Goal: Navigation & Orientation: Find specific page/section

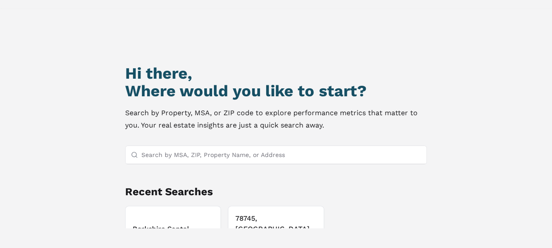
scroll to position [44, 0]
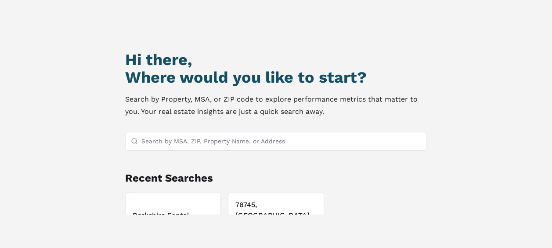
click at [171, 210] on h3 "Berkshire Santal" at bounding box center [173, 215] width 81 height 11
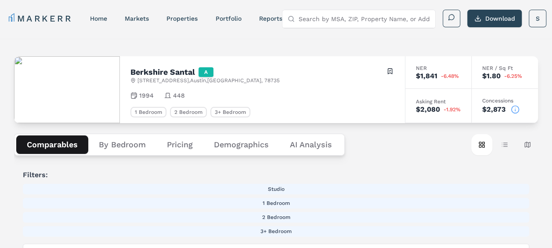
click at [55, 139] on button "Comparables" at bounding box center [52, 144] width 72 height 18
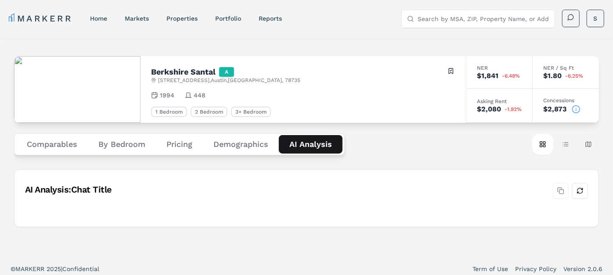
click at [317, 147] on Analysis "AI Analysis" at bounding box center [311, 144] width 64 height 18
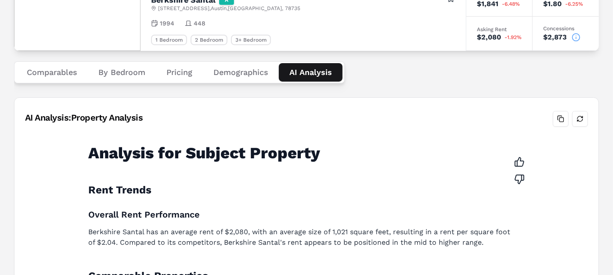
scroll to position [4, 0]
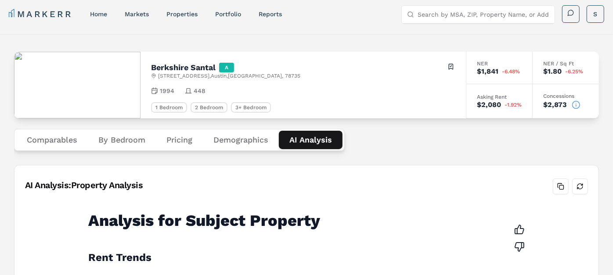
click at [241, 137] on button "Demographics" at bounding box center [241, 140] width 76 height 18
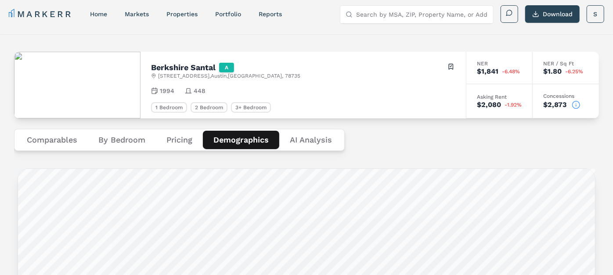
scroll to position [5, 0]
click at [177, 136] on button "Pricing" at bounding box center [179, 139] width 47 height 18
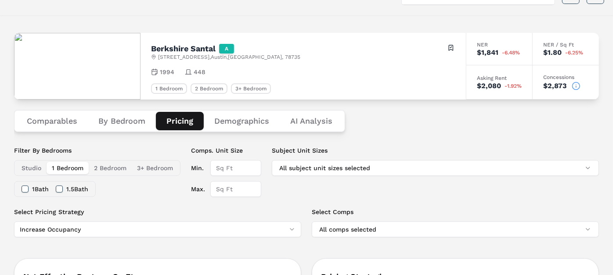
scroll to position [0, 0]
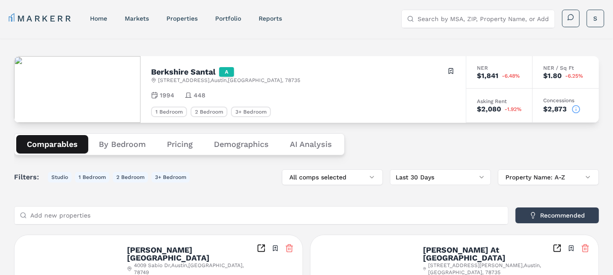
click at [69, 144] on button "Comparables" at bounding box center [52, 144] width 72 height 18
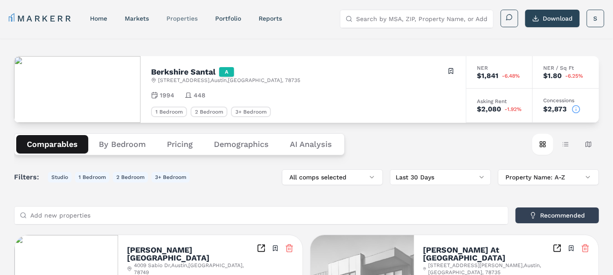
click at [187, 18] on link "properties" at bounding box center [181, 18] width 31 height 7
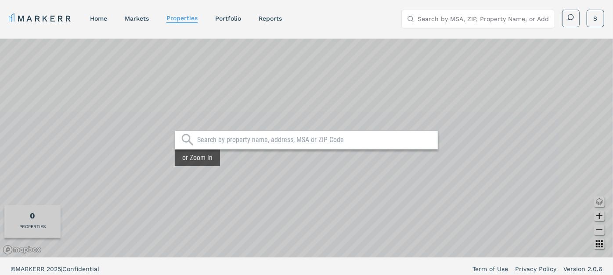
click at [257, 21] on nav "MARKERR home markets properties Portfolio reports" at bounding box center [145, 18] width 273 height 12
click at [241, 17] on link "Portfolio" at bounding box center [228, 18] width 26 height 7
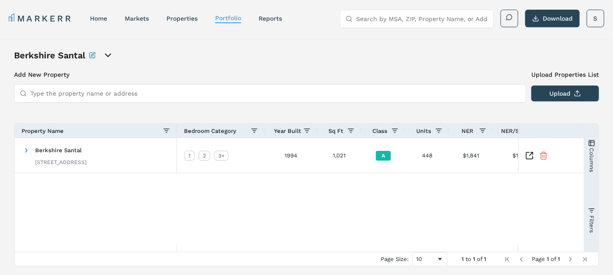
click at [109, 55] on icon "open portfolio options" at bounding box center [107, 55] width 5 height 3
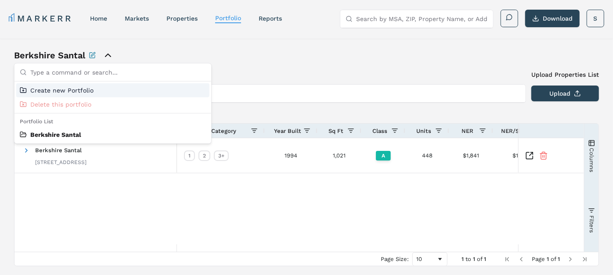
click at [198, 52] on div "Berkshire Santal" at bounding box center [113, 55] width 198 height 12
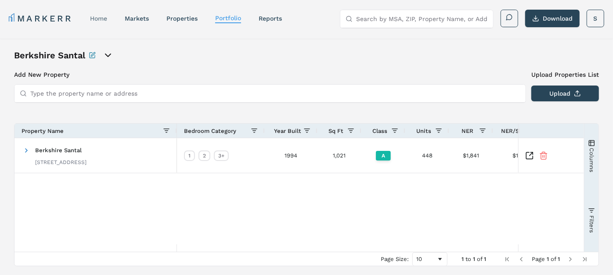
click at [102, 18] on link "home" at bounding box center [98, 18] width 17 height 7
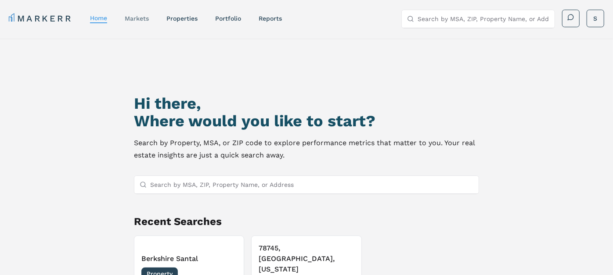
click at [137, 18] on link "markets" at bounding box center [137, 18] width 24 height 7
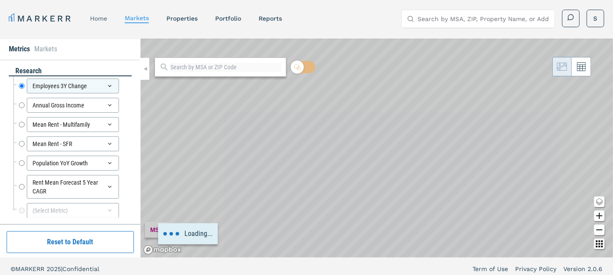
click at [107, 18] on link "home" at bounding box center [98, 18] width 17 height 7
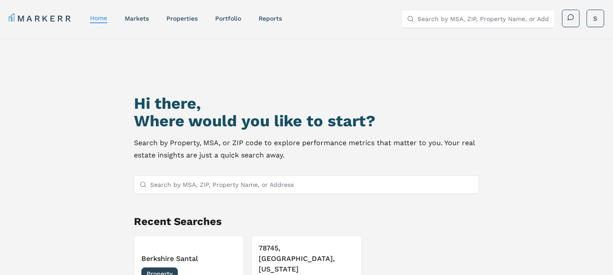
click at [154, 18] on nav "MARKERR home markets properties Portfolio reports" at bounding box center [145, 18] width 273 height 12
click at [134, 15] on link "markets" at bounding box center [137, 18] width 24 height 7
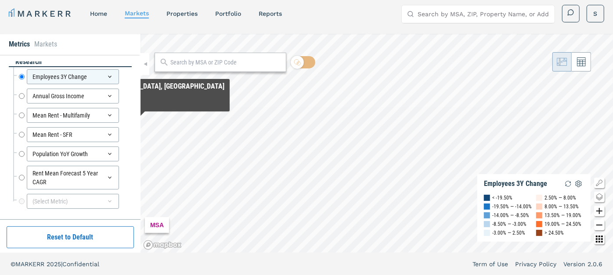
scroll to position [7, 0]
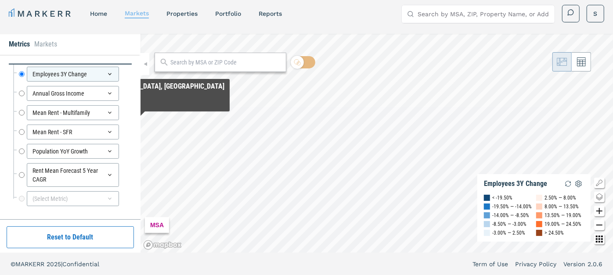
click at [134, 11] on link "markets" at bounding box center [137, 13] width 24 height 7
click at [106, 12] on link "home" at bounding box center [98, 13] width 17 height 7
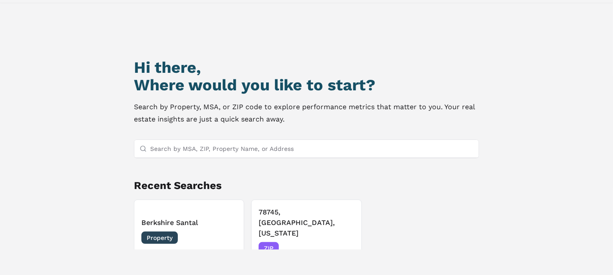
scroll to position [75, 0]
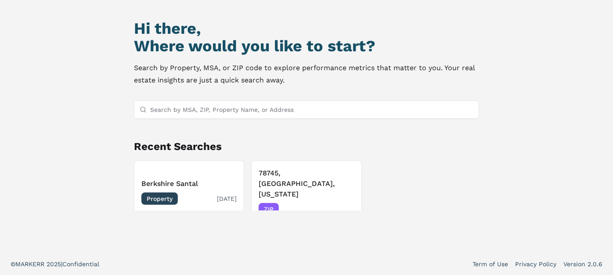
click at [169, 179] on h3 "Berkshire Santal" at bounding box center [188, 184] width 95 height 11
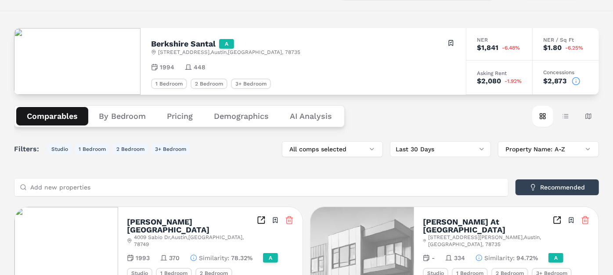
scroll to position [49, 0]
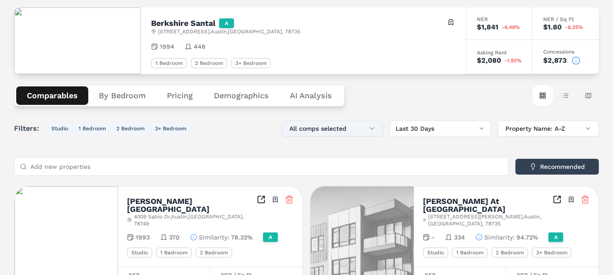
click at [370, 128] on button "All comps selected" at bounding box center [332, 129] width 101 height 16
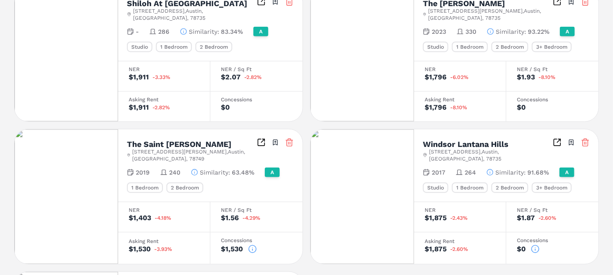
scroll to position [488, 0]
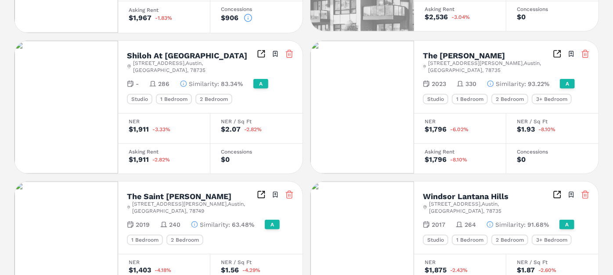
click at [374, 54] on img at bounding box center [362, 107] width 104 height 133
click at [528, 50] on div "The [PERSON_NAME] [STREET_ADDRESS][PERSON_NAME] Toggle portfolio menu" at bounding box center [506, 62] width 167 height 24
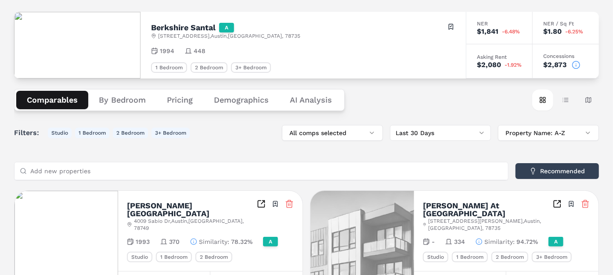
scroll to position [0, 0]
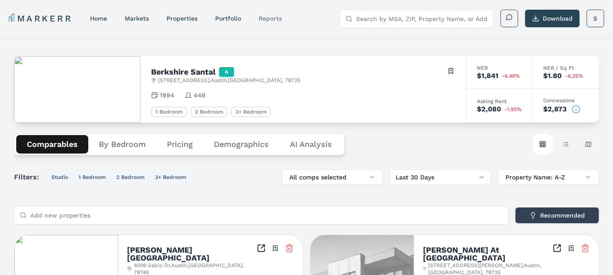
click at [272, 15] on link "reports" at bounding box center [270, 18] width 23 height 7
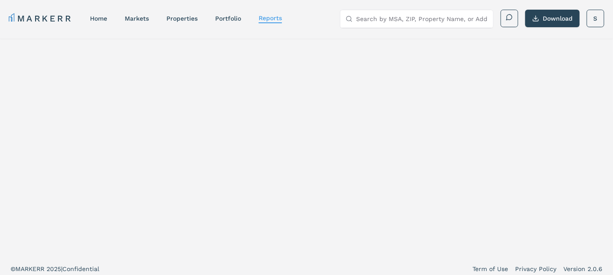
select select "-release_date"
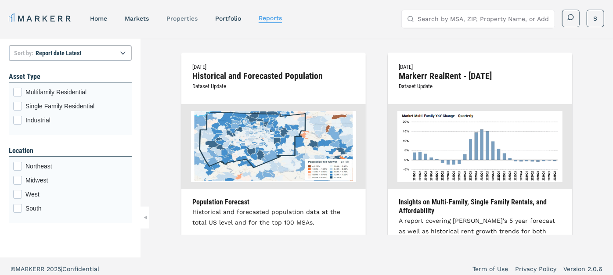
click at [185, 18] on link "properties" at bounding box center [181, 18] width 31 height 7
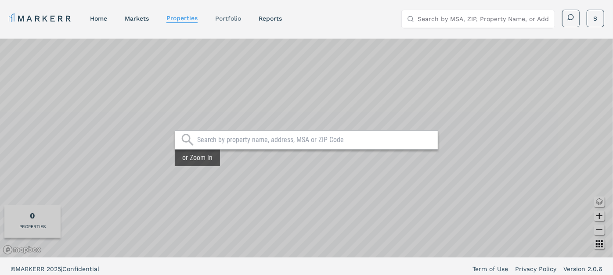
click at [229, 21] on link "Portfolio" at bounding box center [228, 18] width 26 height 7
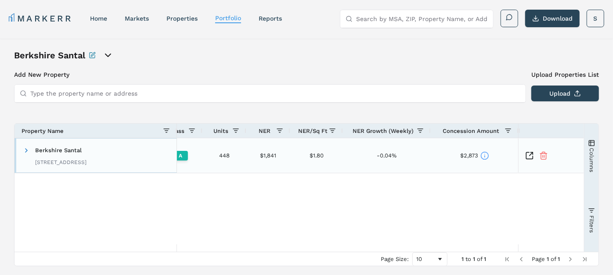
click at [74, 149] on span "Berkshire Santal" at bounding box center [58, 150] width 47 height 7
click at [24, 147] on span at bounding box center [26, 150] width 7 height 7
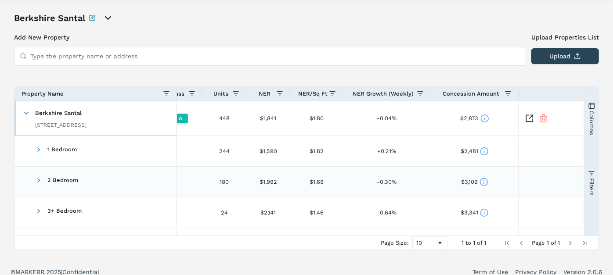
scroll to position [45, 0]
